Goal: Book appointment/travel/reservation

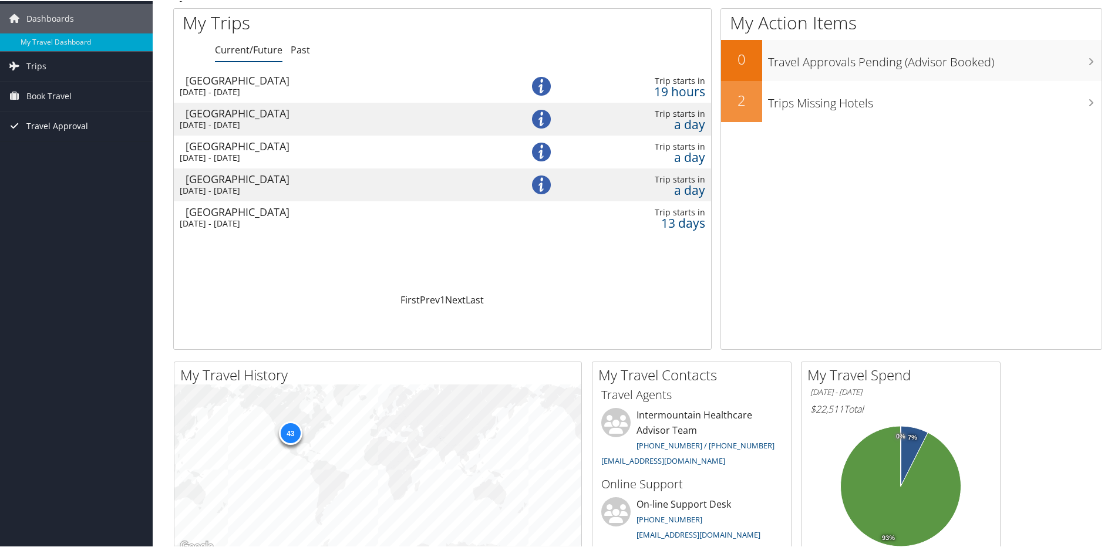
scroll to position [59, 0]
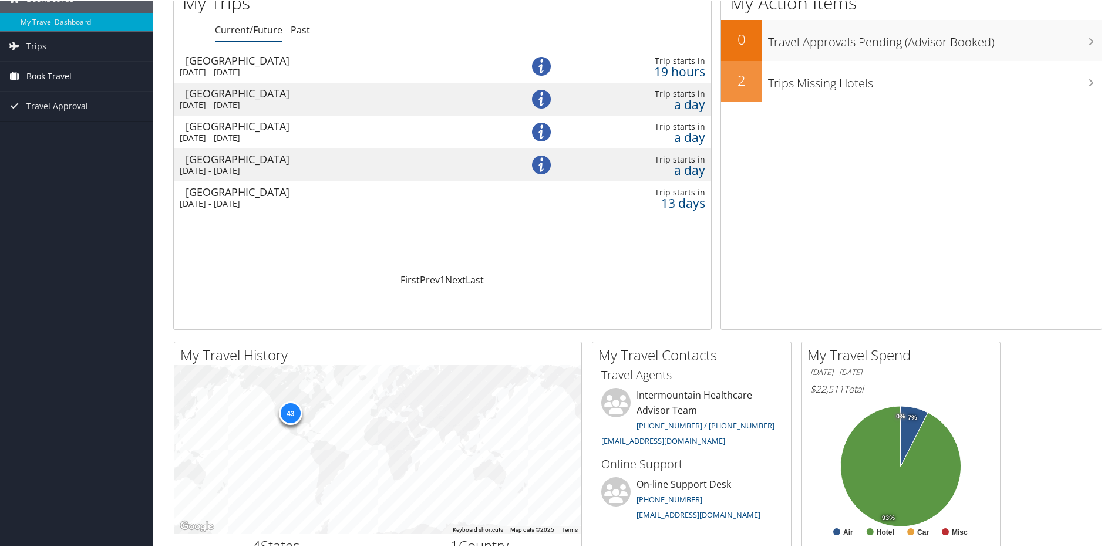
click at [27, 82] on span "Book Travel" at bounding box center [48, 74] width 45 height 29
click at [52, 136] on link "Book/Manage Online Trips" at bounding box center [76, 134] width 153 height 18
